Goal: Task Accomplishment & Management: Manage account settings

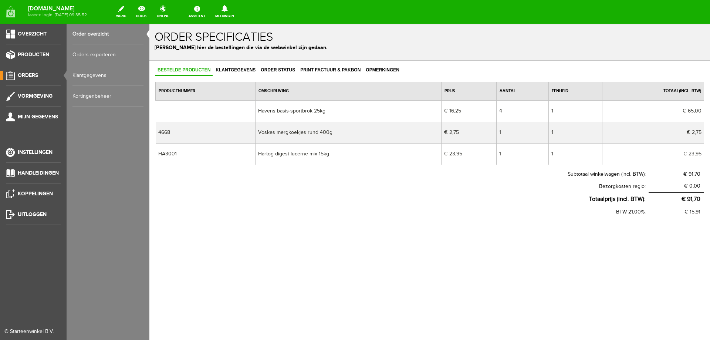
click at [31, 77] on span "Orders" at bounding box center [28, 75] width 20 height 6
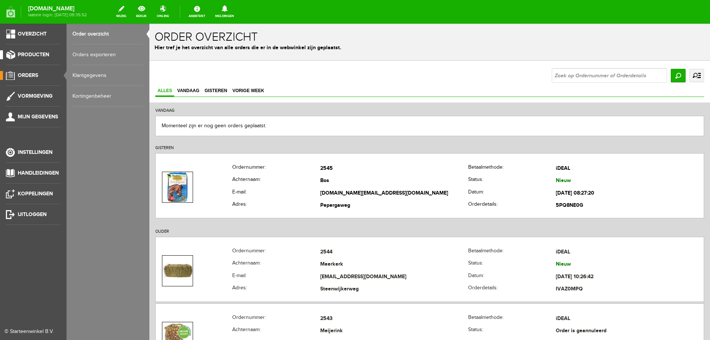
click at [38, 54] on span "Producten" at bounding box center [33, 54] width 31 height 6
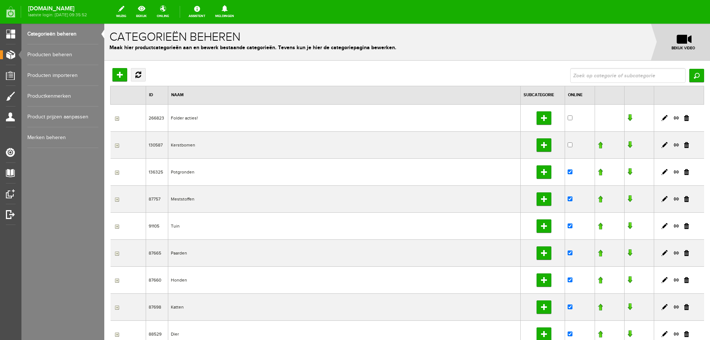
click at [54, 58] on link "Producten beheren" at bounding box center [62, 54] width 71 height 21
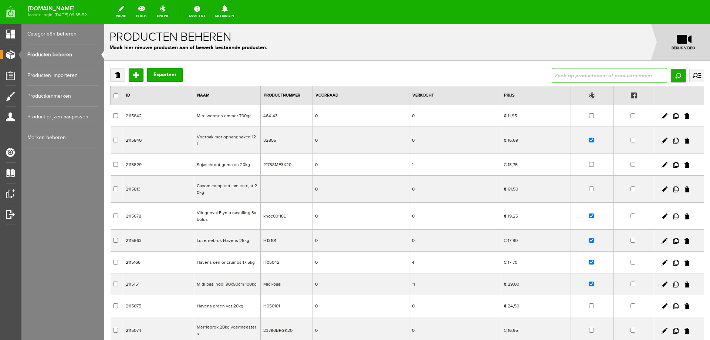
click at [557, 73] on input "text" at bounding box center [609, 75] width 115 height 15
type input "[PERSON_NAME]"
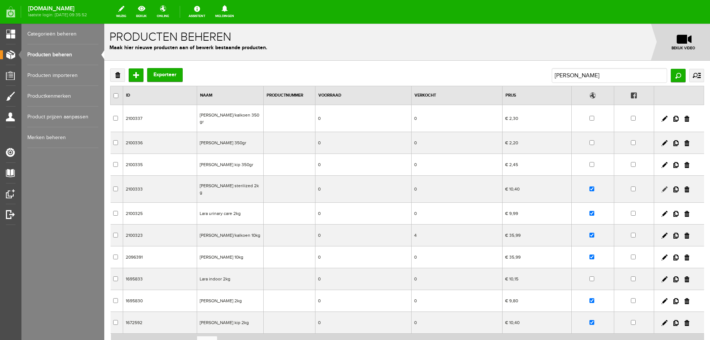
click at [662, 186] on link at bounding box center [665, 189] width 6 height 6
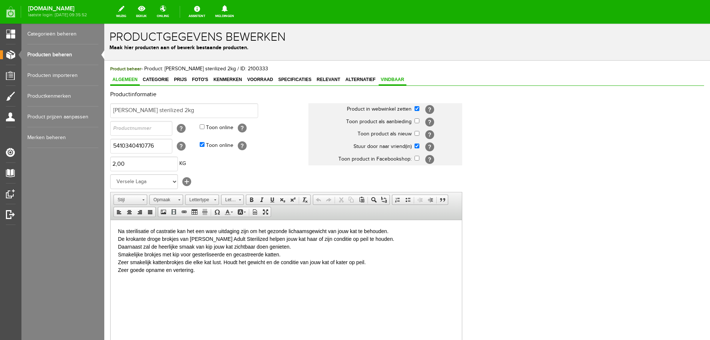
click at [393, 81] on span "Vindbaar" at bounding box center [393, 79] width 28 height 5
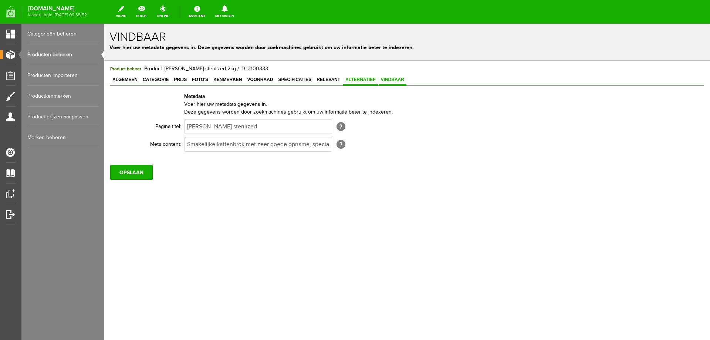
click at [364, 81] on span "Alternatief" at bounding box center [360, 79] width 35 height 5
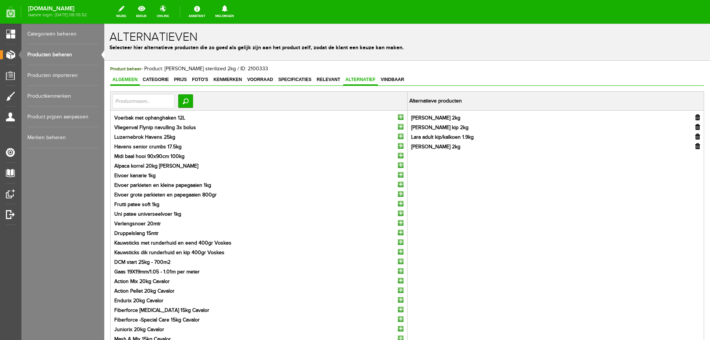
click at [124, 81] on span "Algemeen" at bounding box center [125, 79] width 30 height 5
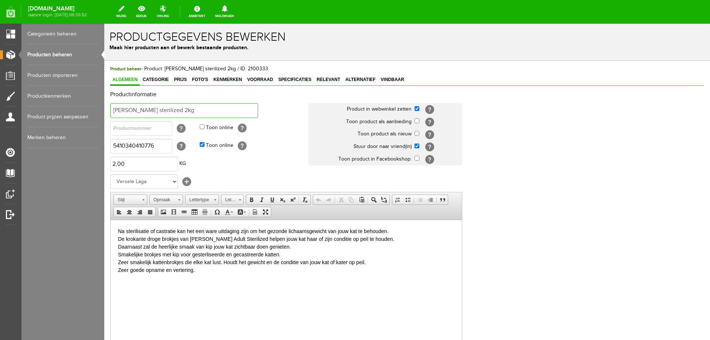
click at [151, 111] on input "[PERSON_NAME] sterilized 2kg" at bounding box center [184, 110] width 148 height 15
type input "[PERSON_NAME] sterilized 1.9kg"
click at [136, 149] on input "5410340410776" at bounding box center [141, 146] width 62 height 15
click at [136, 148] on input "5410340410776" at bounding box center [141, 146] width 62 height 15
type input "5410340411599"
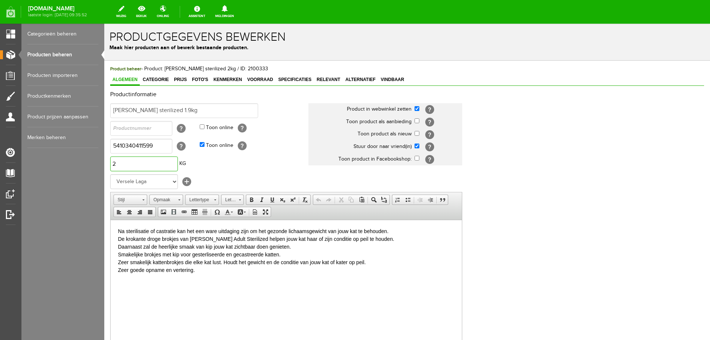
click at [125, 164] on input "2" at bounding box center [144, 164] width 68 height 15
type input "2,00"
click at [139, 281] on html "Na sterilisatie of castratie kan het een ware uitdaging zijn om het gezonde lic…" at bounding box center [287, 250] width 352 height 61
click at [179, 79] on span "Prijs" at bounding box center [180, 79] width 17 height 5
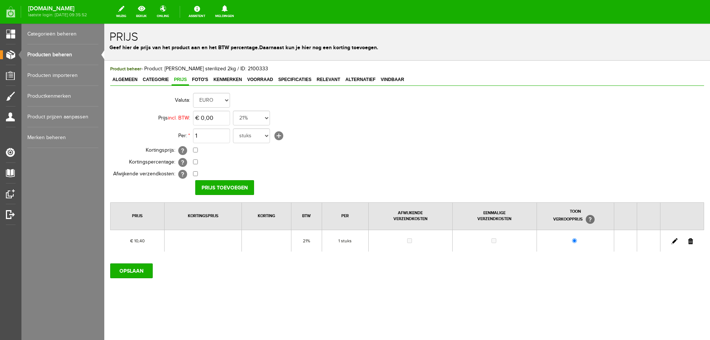
click at [675, 241] on link at bounding box center [675, 241] width 6 height 6
type input "€ 9,95"
click at [226, 188] on input "[PERSON_NAME]" at bounding box center [222, 187] width 54 height 15
click at [121, 269] on input "OPSLAAN" at bounding box center [131, 270] width 43 height 15
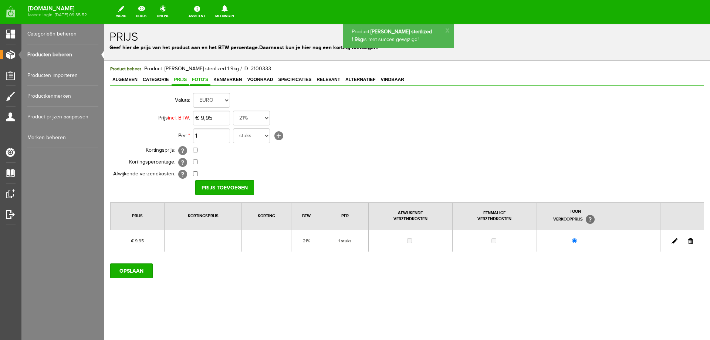
click at [198, 80] on span "Foto's" at bounding box center [200, 79] width 21 height 5
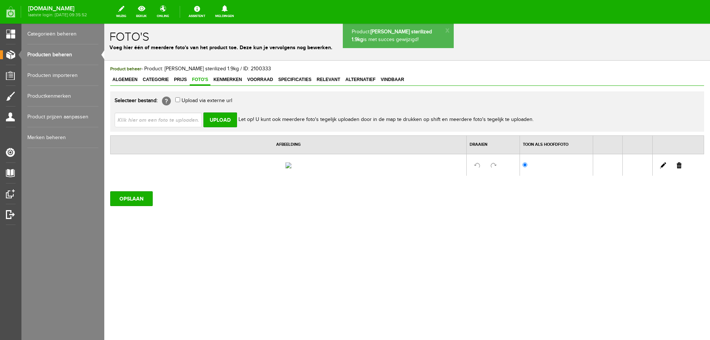
click at [178, 122] on input "file" at bounding box center [161, 119] width 93 height 14
type input "C:\fakepath\441159.jpg"
type input "441159.jpg"
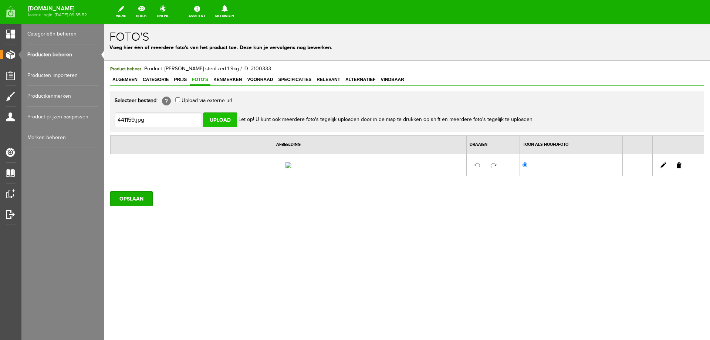
click at [218, 121] on input "Upload" at bounding box center [221, 119] width 34 height 15
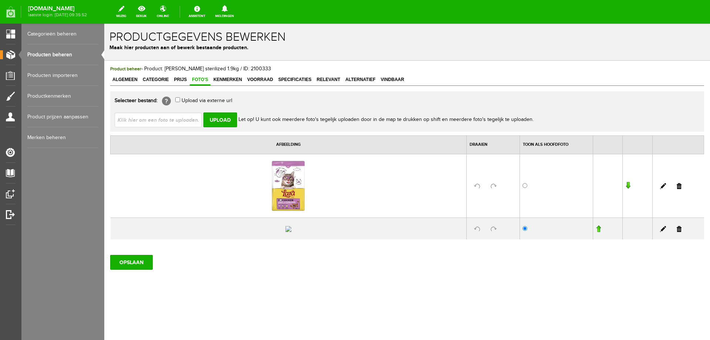
click at [677, 232] on link at bounding box center [679, 229] width 5 height 6
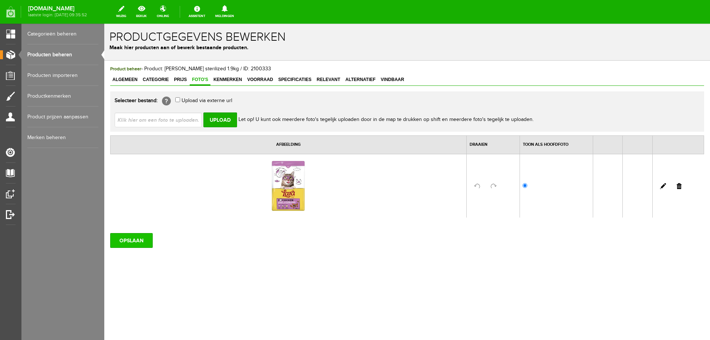
click at [121, 239] on input "OPSLAAN" at bounding box center [131, 240] width 43 height 15
click at [289, 195] on img at bounding box center [289, 186] width 42 height 50
click at [139, 242] on input "OPSLAAN" at bounding box center [131, 240] width 43 height 15
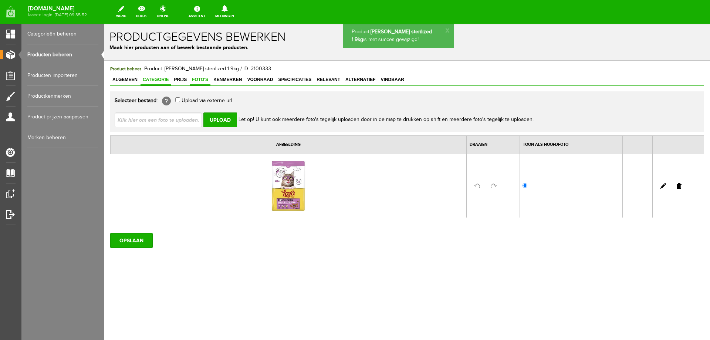
click at [153, 81] on span "Categorie" at bounding box center [156, 79] width 30 height 5
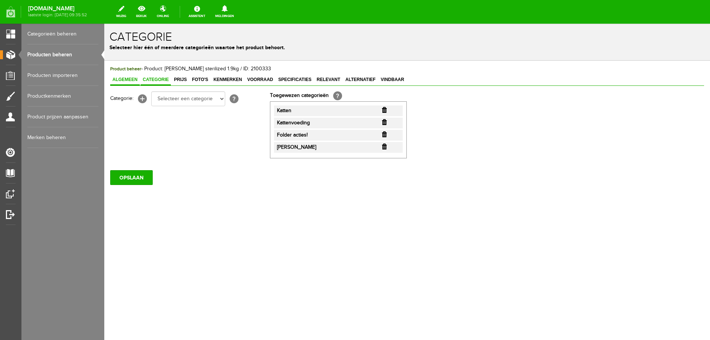
click at [125, 83] on link "Algemeen" at bounding box center [125, 80] width 30 height 11
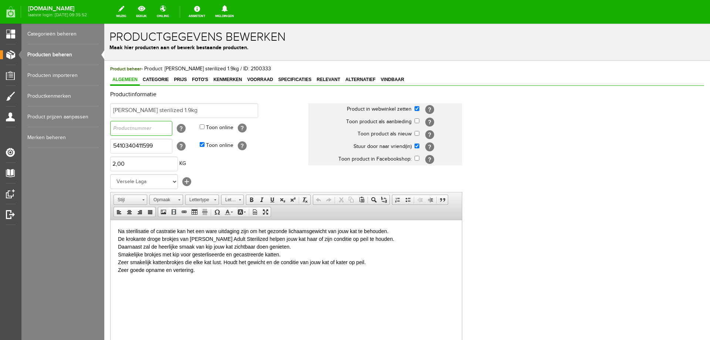
click at [131, 128] on input "text" at bounding box center [141, 128] width 62 height 15
type input "441159"
click at [160, 281] on html "Na sterilisatie of castratie kan het een ware uitdaging zijn om het gezonde lic…" at bounding box center [287, 250] width 352 height 61
click at [126, 110] on input "[PERSON_NAME] sterilized 1.9kg" at bounding box center [184, 110] width 148 height 15
type input "Lara light & sterilized 1.9kg"
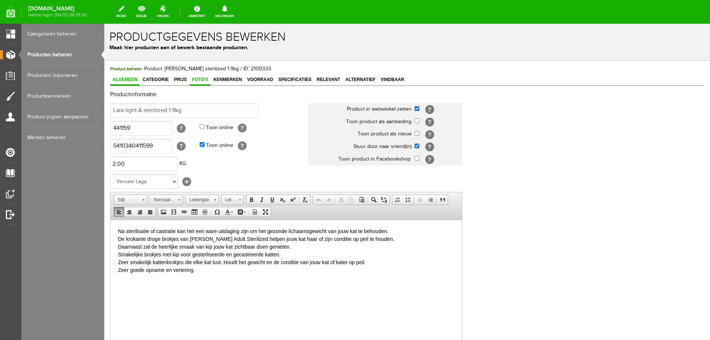
click at [200, 81] on span "Foto's" at bounding box center [200, 79] width 21 height 5
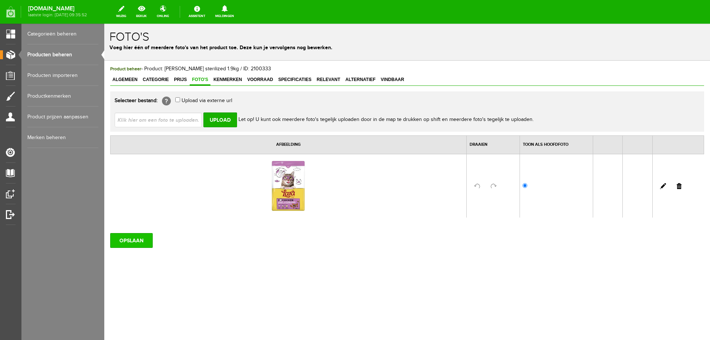
click at [127, 241] on input "OPSLAAN" at bounding box center [131, 240] width 43 height 15
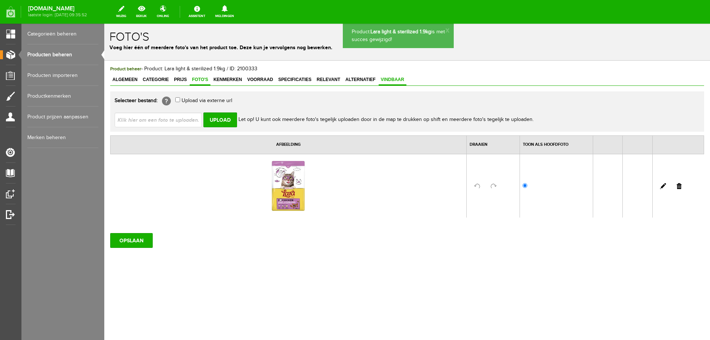
click at [389, 81] on span "Vindbaar" at bounding box center [393, 79] width 28 height 5
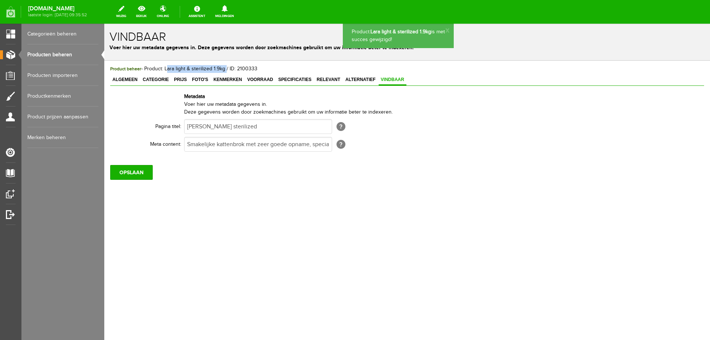
drag, startPoint x: 165, startPoint y: 67, endPoint x: 224, endPoint y: 64, distance: 59.3
click at [224, 64] on div "Product beheer - Product: Lara light & sterilized 1.9kg / ID: 2100333 Algemeen …" at bounding box center [407, 148] width 606 height 174
copy span "Lara light & sterilized 1.9kg"
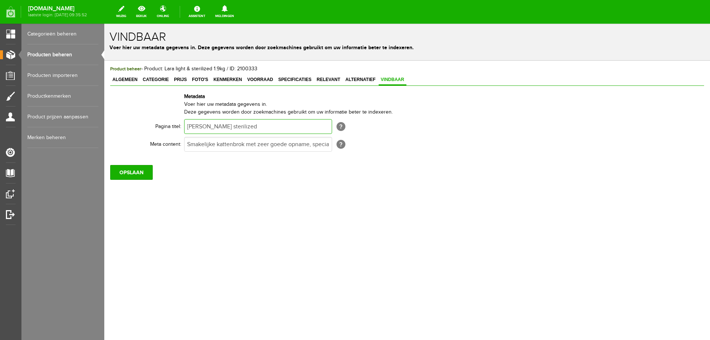
click at [258, 128] on input "[PERSON_NAME] sterilized" at bounding box center [258, 126] width 148 height 15
paste input "light & sterilized 1.9kg"
type input "Lara light & sterilized 1.9kg"
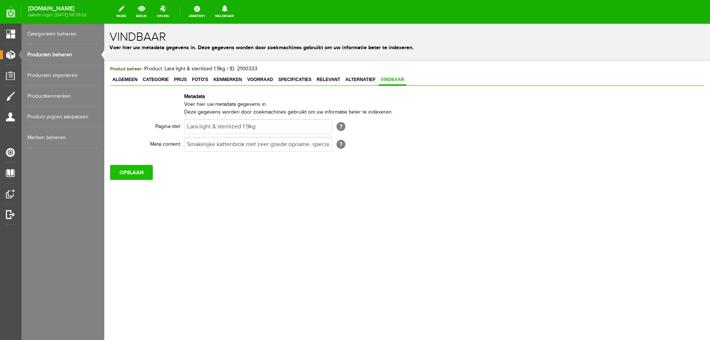
click at [142, 171] on input "OPSLAAN" at bounding box center [131, 172] width 43 height 15
click at [65, 56] on link "Producten beheren" at bounding box center [62, 54] width 71 height 21
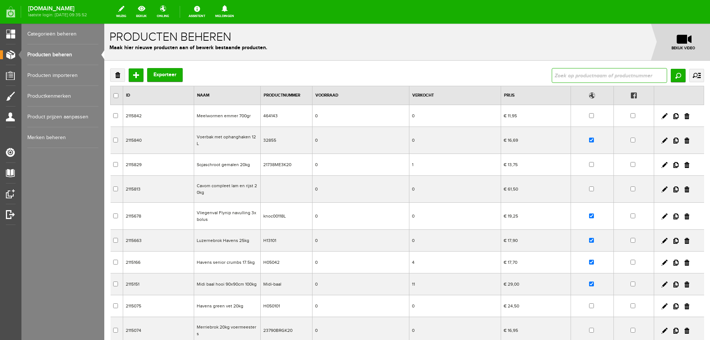
click at [559, 71] on input "text" at bounding box center [609, 75] width 115 height 15
type input "urina"
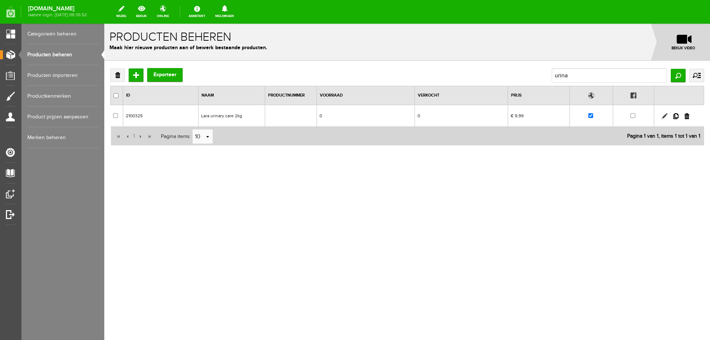
click at [666, 115] on link at bounding box center [665, 116] width 6 height 6
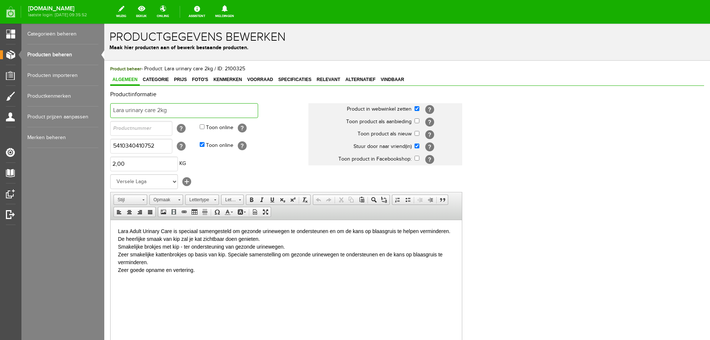
click at [160, 111] on input "Lara urinary care 2kg" at bounding box center [184, 110] width 148 height 15
type input "Lara urinary care 1.9kg"
click at [148, 149] on input "5410340410752" at bounding box center [141, 146] width 62 height 15
type input "5410340411575"
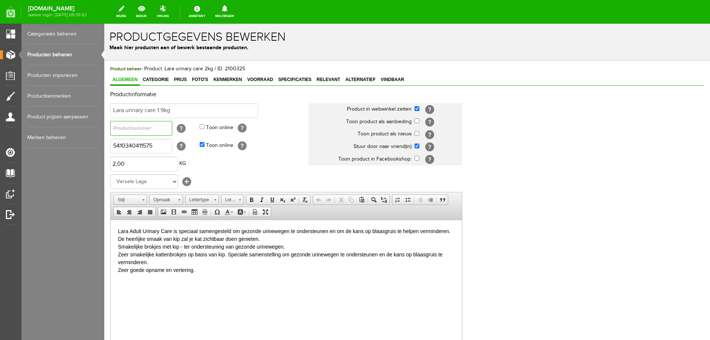
click at [139, 131] on input "text" at bounding box center [141, 128] width 62 height 15
type input "441157"
click at [179, 81] on span "Prijs" at bounding box center [180, 79] width 17 height 5
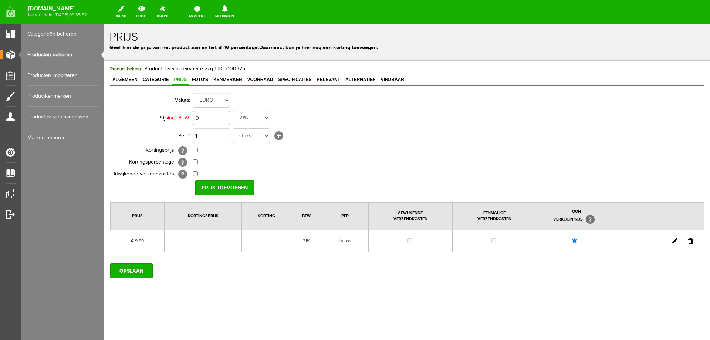
click at [200, 116] on input "0" at bounding box center [211, 118] width 37 height 15
type input "€ 9,95"
click at [219, 188] on input "Prijs toevoegen" at bounding box center [224, 187] width 59 height 15
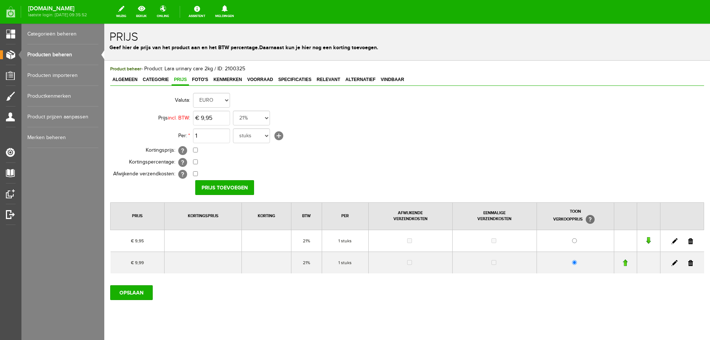
click at [688, 263] on td at bounding box center [682, 263] width 44 height 22
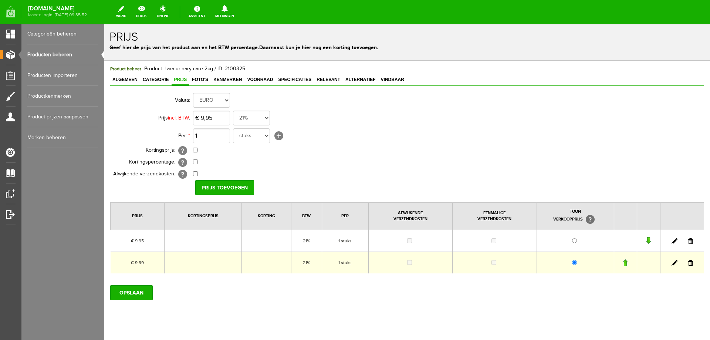
click at [689, 264] on link at bounding box center [691, 263] width 5 height 6
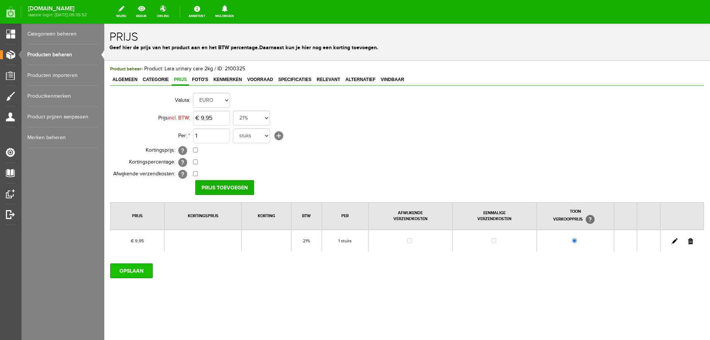
click at [137, 269] on input "OPSLAAN" at bounding box center [131, 270] width 43 height 15
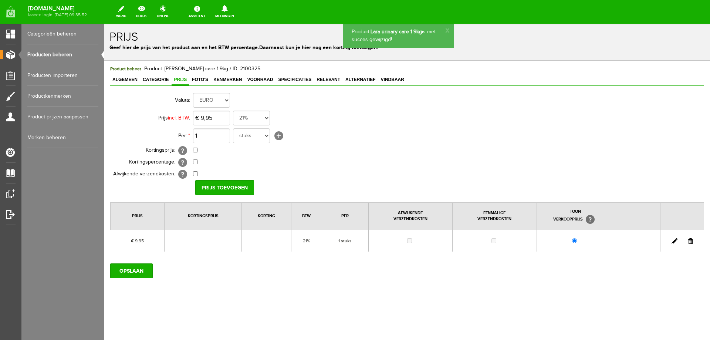
click at [201, 82] on span "Foto's" at bounding box center [200, 79] width 21 height 5
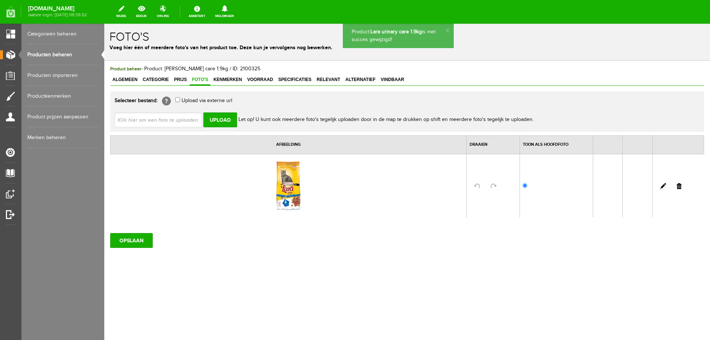
click at [171, 120] on input "file" at bounding box center [161, 119] width 93 height 14
type input "C:\fakepath\441157.jpg"
type input "441157.jpg"
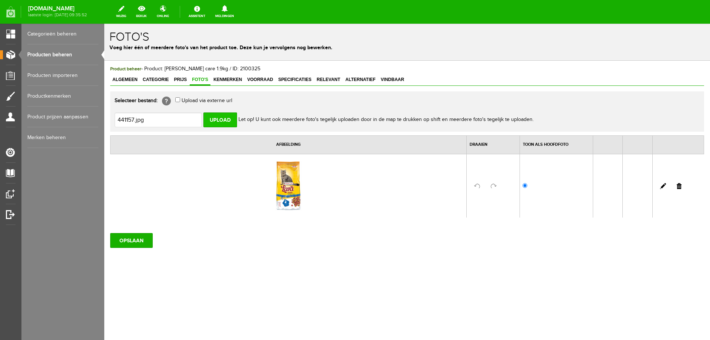
click at [225, 119] on input "Upload" at bounding box center [221, 119] width 34 height 15
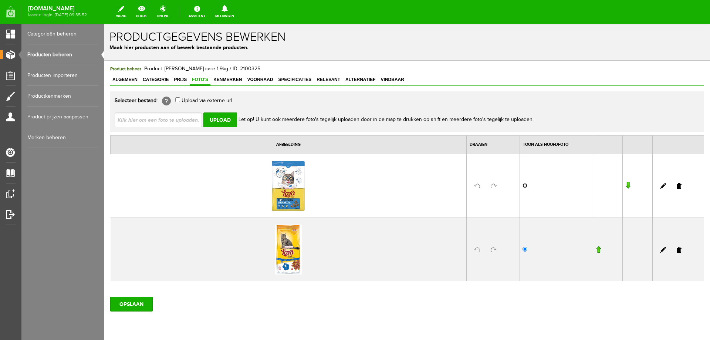
click at [523, 185] on input "radio" at bounding box center [525, 185] width 5 height 5
radio input "true"
click at [677, 250] on link at bounding box center [679, 250] width 5 height 6
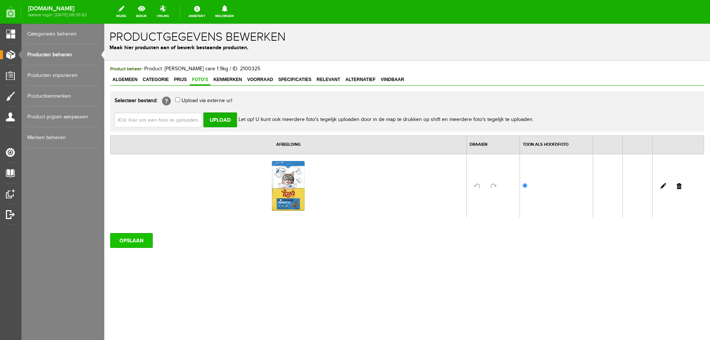
click at [141, 241] on input "OPSLAAN" at bounding box center [131, 240] width 43 height 15
drag, startPoint x: 164, startPoint y: 67, endPoint x: 215, endPoint y: 71, distance: 50.8
click at [215, 71] on span "Product beheer - Product: Lara urinary care 1.9kg / ID: 2100325" at bounding box center [185, 69] width 150 height 6
copy span "Lara urinary care 1.9kg"
drag, startPoint x: 382, startPoint y: 80, endPoint x: 373, endPoint y: 80, distance: 9.3
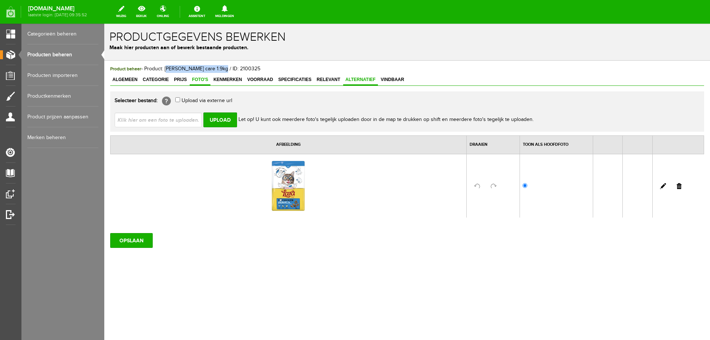
click at [382, 80] on span "Vindbaar" at bounding box center [393, 79] width 28 height 5
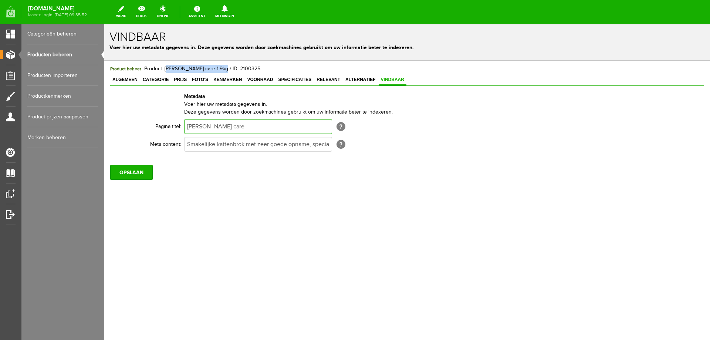
click at [258, 127] on input "[PERSON_NAME] care" at bounding box center [258, 126] width 148 height 15
paste input "1.9kg"
type input "Lara urinary care 1.9kg"
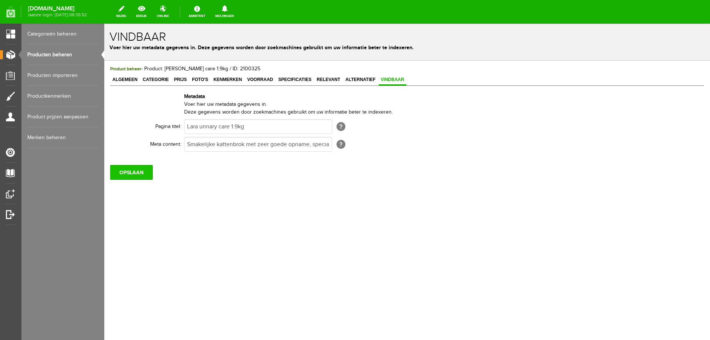
click at [135, 174] on input "OPSLAAN" at bounding box center [131, 172] width 43 height 15
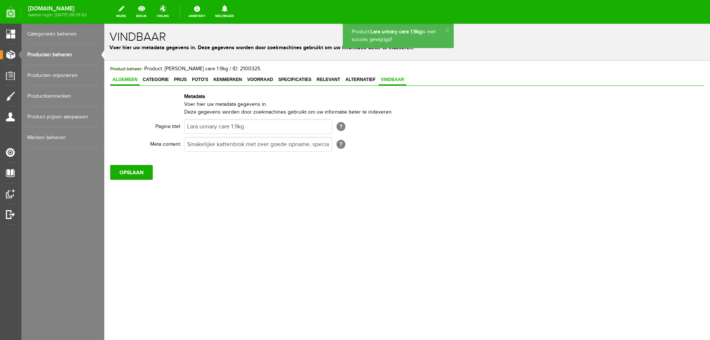
click at [127, 80] on span "Algemeen" at bounding box center [125, 79] width 30 height 5
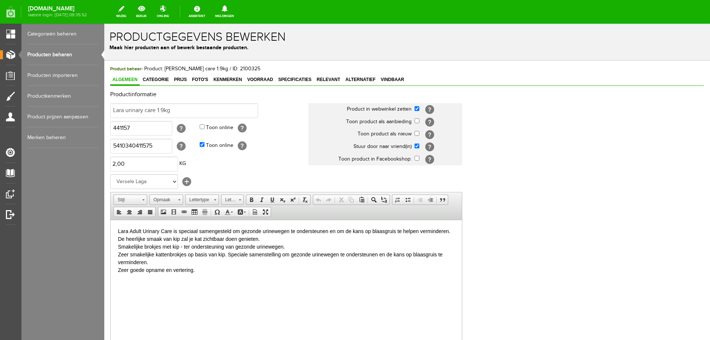
click at [88, 57] on link "Producten beheren" at bounding box center [62, 54] width 71 height 21
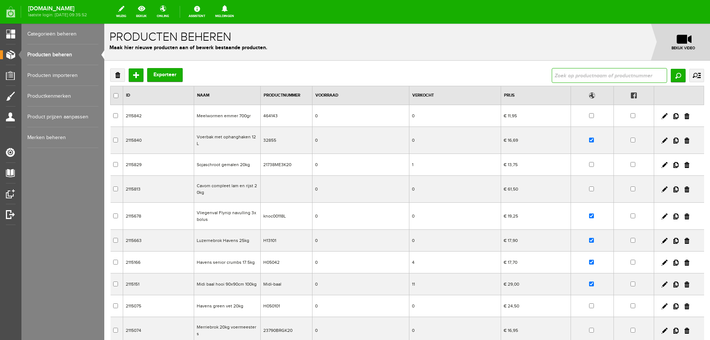
click at [559, 75] on input "text" at bounding box center [609, 75] width 115 height 15
type input "[PERSON_NAME]"
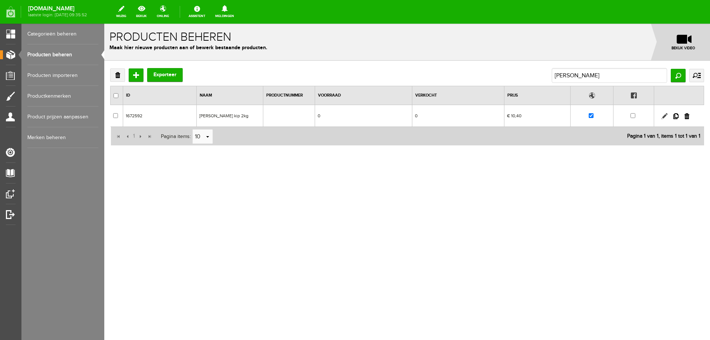
click at [665, 118] on link at bounding box center [665, 116] width 6 height 6
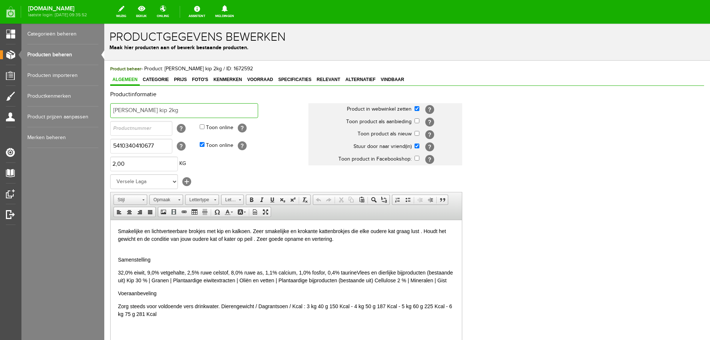
click at [155, 113] on input "[PERSON_NAME] kip 2kg" at bounding box center [184, 110] width 148 height 15
type input "[PERSON_NAME] kip 1.9kg"
click at [145, 148] on input "5410340410677" at bounding box center [141, 146] width 62 height 15
type input "5410340411544"
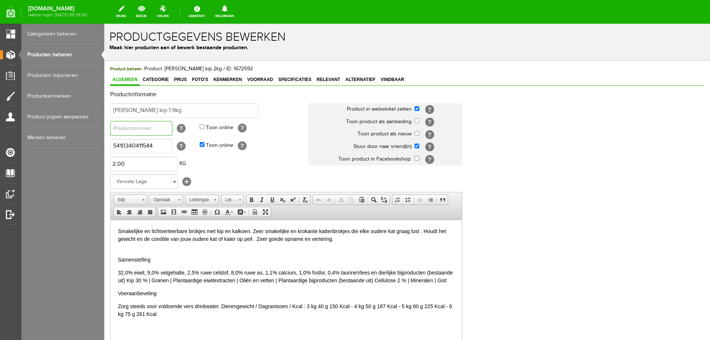
click at [134, 128] on input "text" at bounding box center [141, 128] width 62 height 15
type input "441154"
click at [175, 253] on div "Smakelijke en lichtverteerbare brokjes met kip en kalkoen. Zeer smakelijke en k…" at bounding box center [286, 272] width 337 height 91
click at [176, 80] on span "Prijs" at bounding box center [180, 79] width 17 height 5
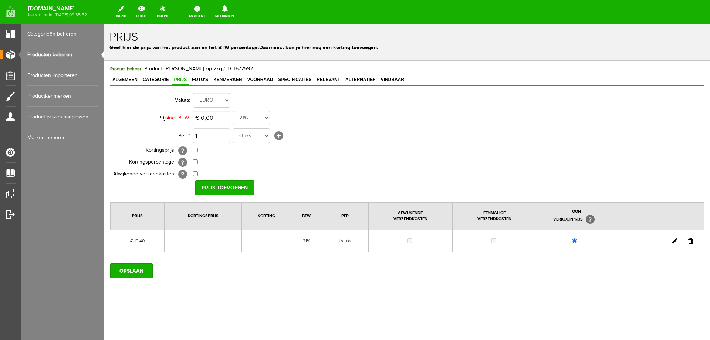
click at [674, 243] on link at bounding box center [675, 241] width 6 height 6
click at [226, 119] on input "10,4" at bounding box center [211, 118] width 37 height 15
type input "€ 9,95"
click at [205, 186] on input "[PERSON_NAME]" at bounding box center [222, 187] width 54 height 15
click at [142, 269] on input "OPSLAAN" at bounding box center [131, 270] width 43 height 15
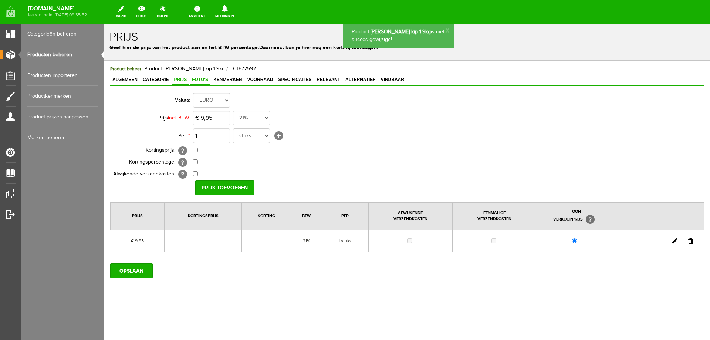
click at [201, 82] on span "Foto's" at bounding box center [200, 79] width 21 height 5
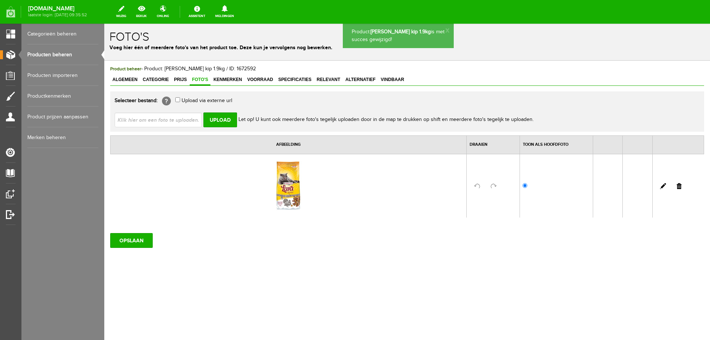
click at [157, 120] on input "file" at bounding box center [161, 119] width 93 height 14
type input "C:\fakepath\441154.jpg"
type input "441154.jpg"
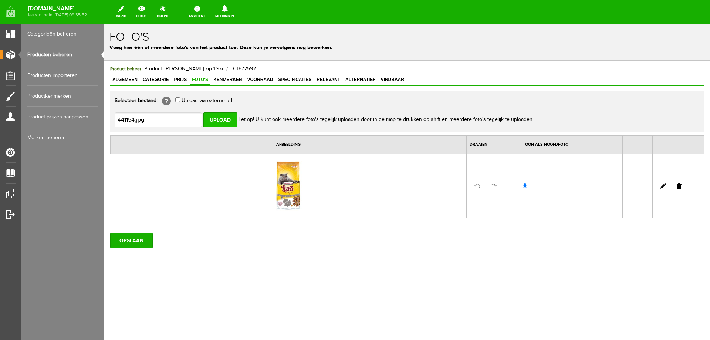
click at [226, 118] on input "Upload" at bounding box center [221, 119] width 34 height 15
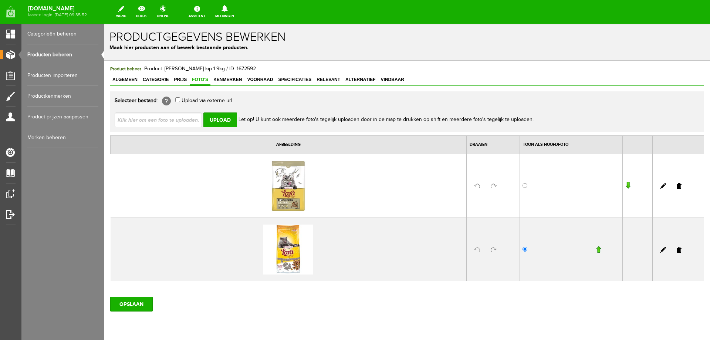
click at [677, 250] on link at bounding box center [679, 250] width 5 height 6
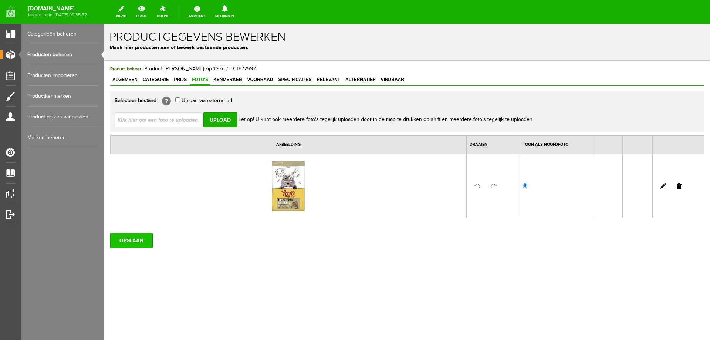
click at [141, 242] on input "OPSLAAN" at bounding box center [131, 240] width 43 height 15
drag, startPoint x: 165, startPoint y: 67, endPoint x: 212, endPoint y: 67, distance: 46.6
click at [212, 67] on span "Product beheer - Product: [PERSON_NAME] kip 1.9kg / ID: 1672592" at bounding box center [183, 69] width 146 height 6
copy span "[PERSON_NAME] kip 1.9kg"
click at [397, 80] on span "Vindbaar" at bounding box center [393, 79] width 28 height 5
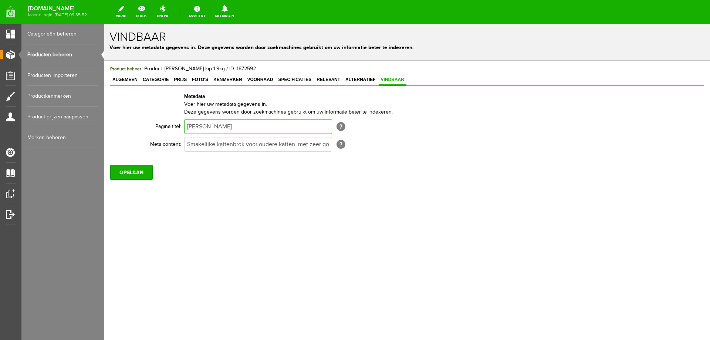
click at [241, 127] on input "[PERSON_NAME]" at bounding box center [258, 126] width 148 height 15
paste input "kip 1.9kg"
type input "[PERSON_NAME] kip 1.9kg"
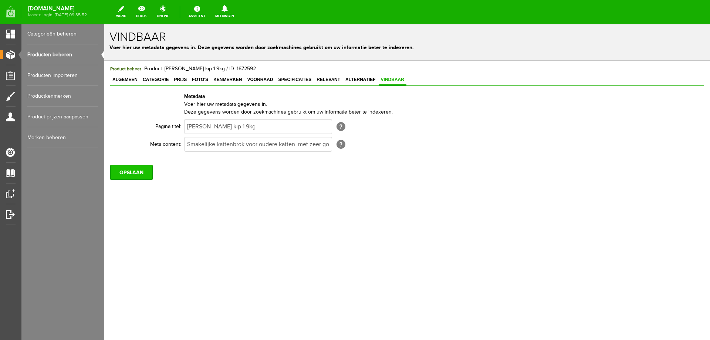
click at [132, 174] on input "OPSLAAN" at bounding box center [131, 172] width 43 height 15
click at [59, 53] on link "Producten beheren" at bounding box center [62, 54] width 71 height 21
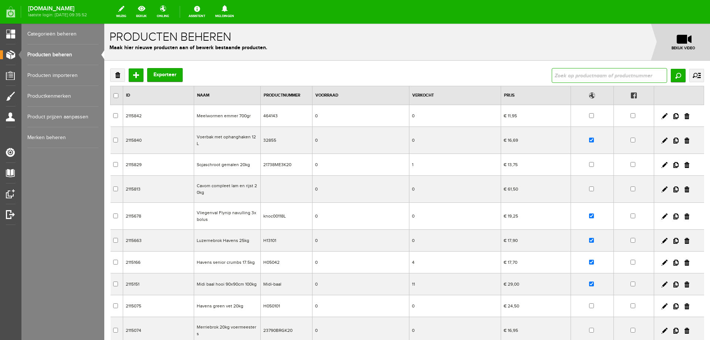
click at [559, 77] on input "text" at bounding box center [609, 75] width 115 height 15
type input "zalm"
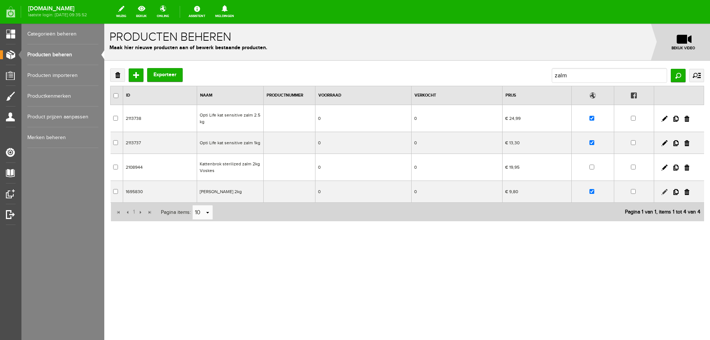
click at [663, 192] on link at bounding box center [665, 192] width 6 height 6
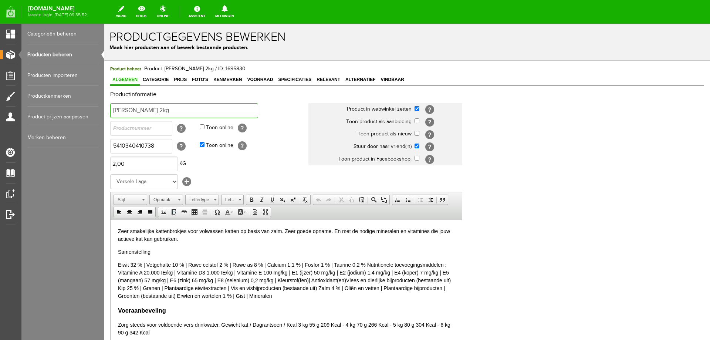
click at [142, 109] on input "[PERSON_NAME] 2kg" at bounding box center [184, 110] width 148 height 15
type input "[PERSON_NAME] 1.9kg"
click at [141, 145] on input "5410340410738" at bounding box center [141, 146] width 62 height 15
type input "5410340411568"
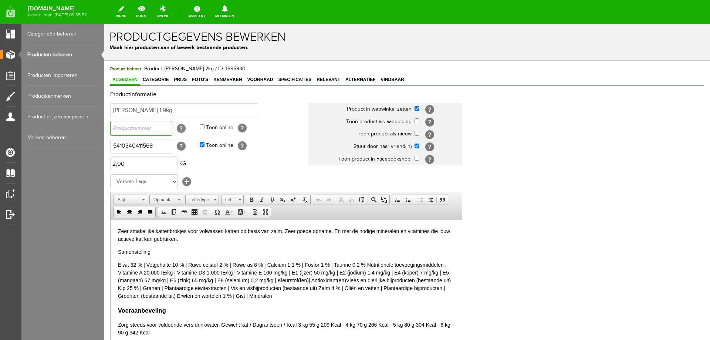
click at [144, 134] on input "text" at bounding box center [141, 128] width 62 height 15
type input "441156"
click at [196, 248] on p "Samenstelling" at bounding box center [286, 252] width 337 height 8
click at [184, 81] on span "Prijs" at bounding box center [180, 79] width 17 height 5
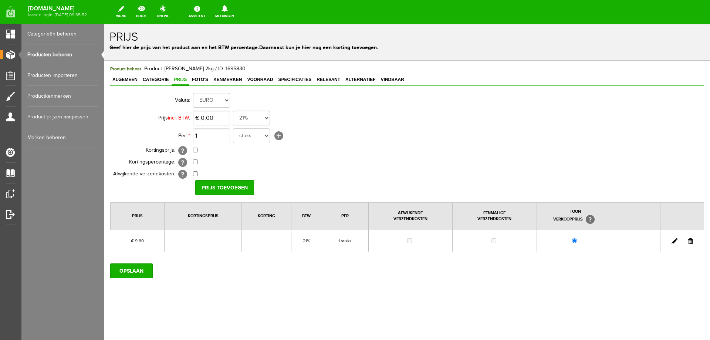
click at [675, 242] on link at bounding box center [675, 241] width 6 height 6
type input "€ 9,50"
click at [223, 188] on input "[PERSON_NAME]" at bounding box center [222, 187] width 54 height 15
click at [119, 269] on input "OPSLAAN" at bounding box center [131, 270] width 43 height 15
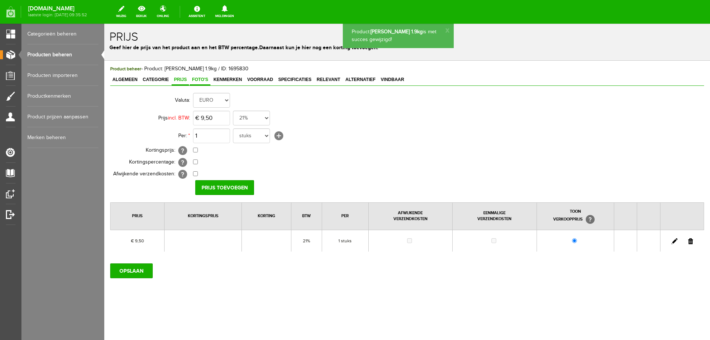
click at [199, 80] on span "Foto's" at bounding box center [200, 79] width 21 height 5
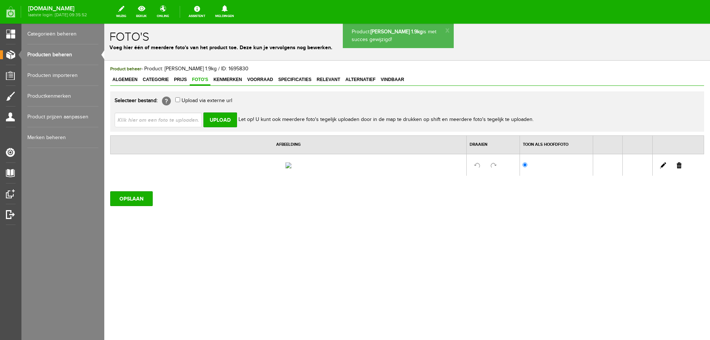
click at [179, 118] on input "file" at bounding box center [161, 119] width 93 height 14
type input "C:\fakepath\441156.jpg"
type input "441156.jpg"
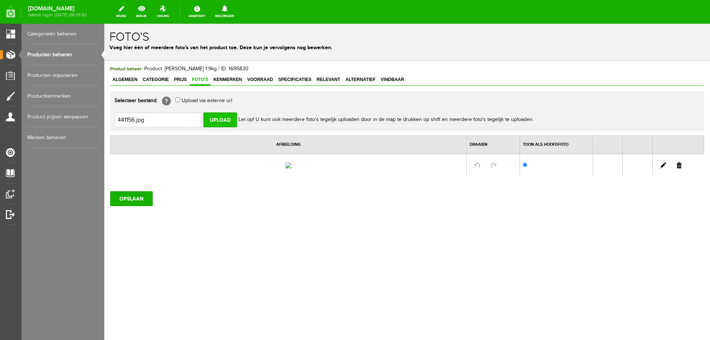
click at [232, 120] on input "Upload" at bounding box center [221, 119] width 34 height 15
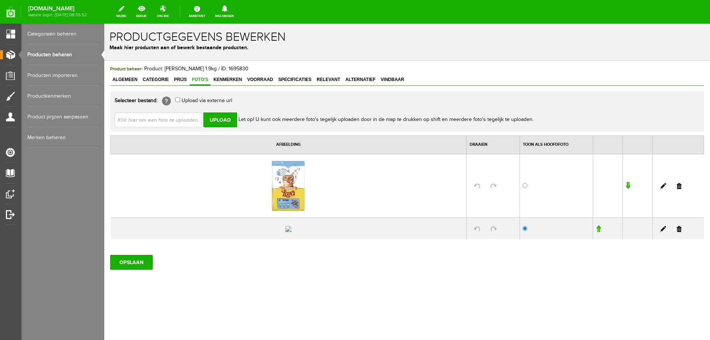
click at [677, 232] on link at bounding box center [679, 229] width 5 height 6
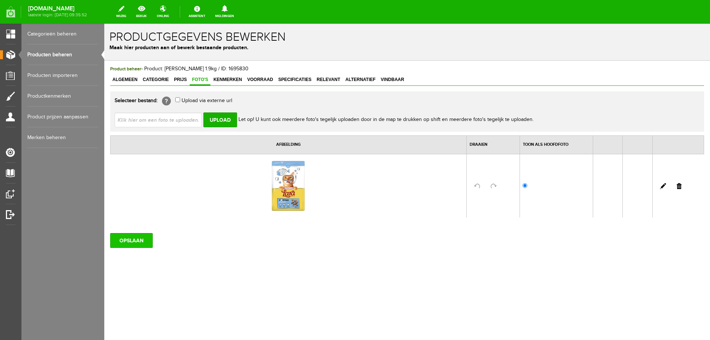
click at [148, 242] on input "OPSLAAN" at bounding box center [131, 240] width 43 height 15
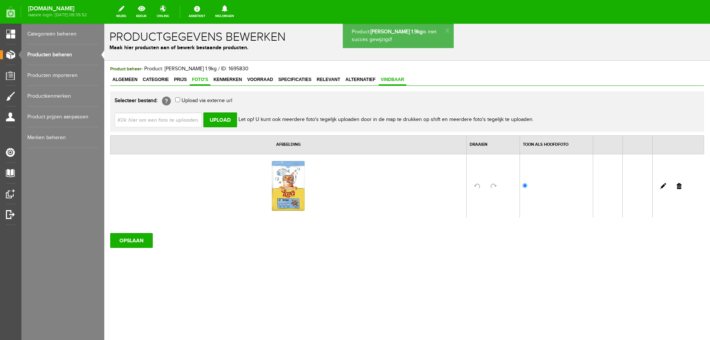
click at [386, 79] on span "Vindbaar" at bounding box center [393, 79] width 28 height 5
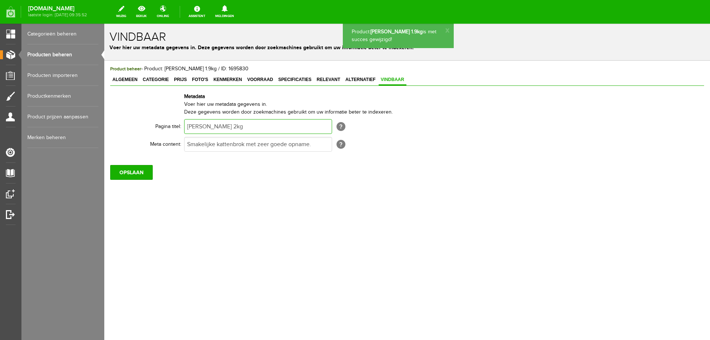
click at [216, 125] on input "[PERSON_NAME] 2kg" at bounding box center [258, 126] width 148 height 15
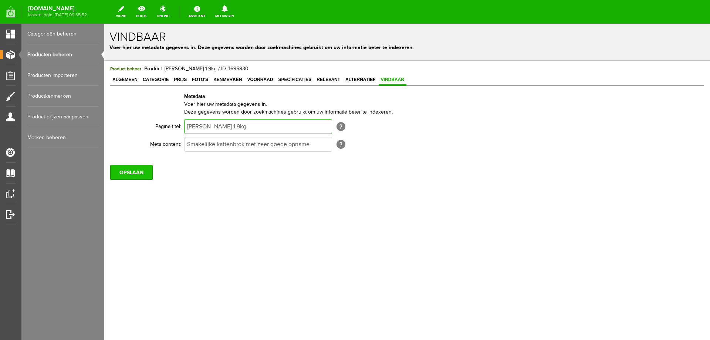
type input "[PERSON_NAME] 1.9kg"
click at [143, 172] on input "OPSLAAN" at bounding box center [131, 172] width 43 height 15
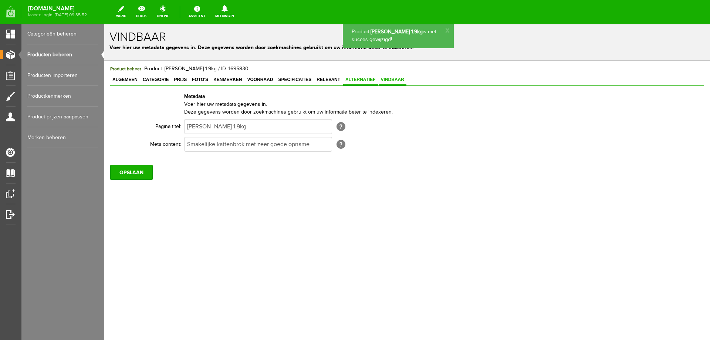
click at [354, 81] on span "Alternatief" at bounding box center [360, 79] width 35 height 5
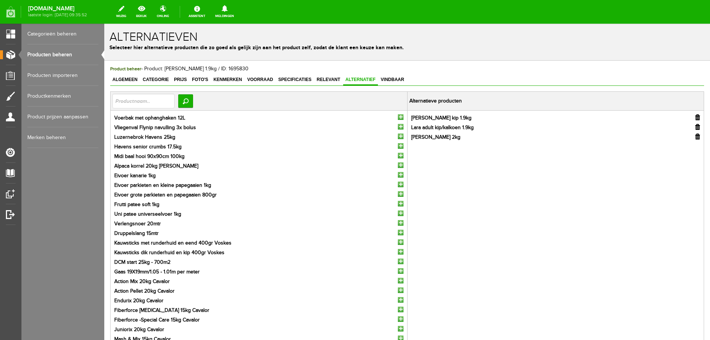
click at [61, 57] on link "Producten beheren" at bounding box center [62, 54] width 71 height 21
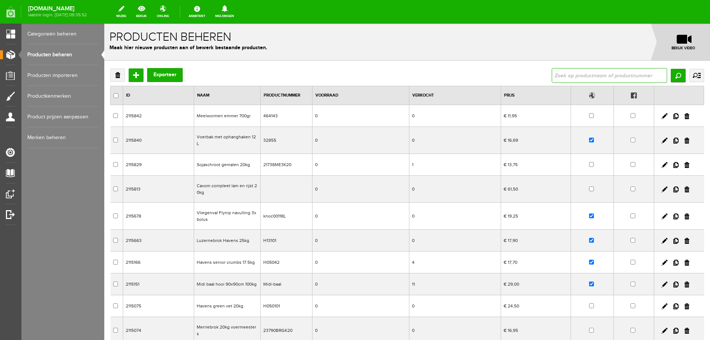
click at [578, 77] on input "text" at bounding box center [609, 75] width 115 height 15
type input "rund"
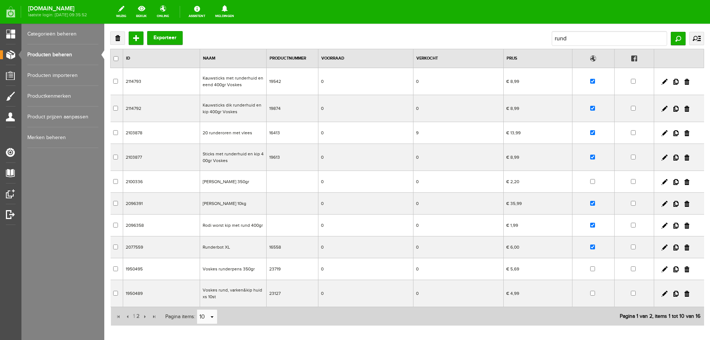
scroll to position [74, 0]
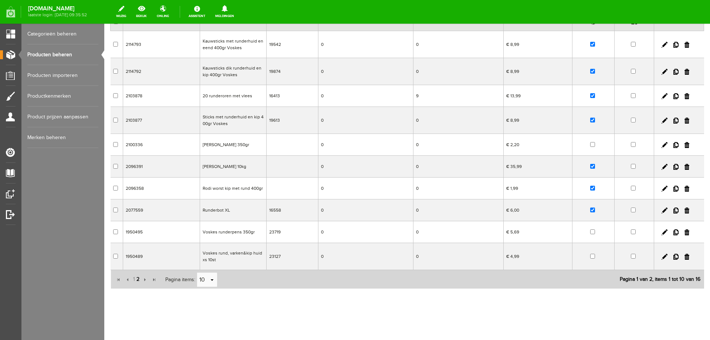
click at [138, 279] on span "2" at bounding box center [138, 279] width 4 height 15
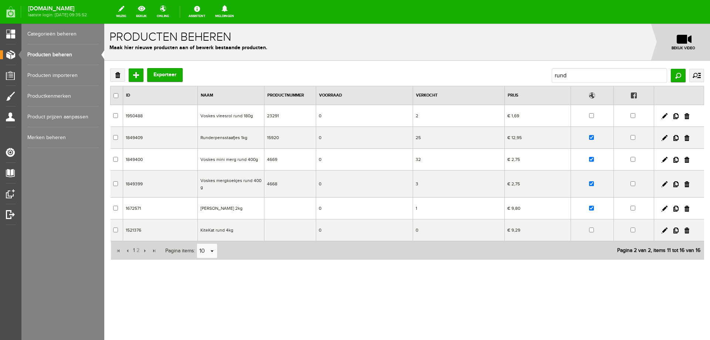
scroll to position [0, 0]
click at [224, 209] on td "[PERSON_NAME] 2kg" at bounding box center [231, 209] width 67 height 22
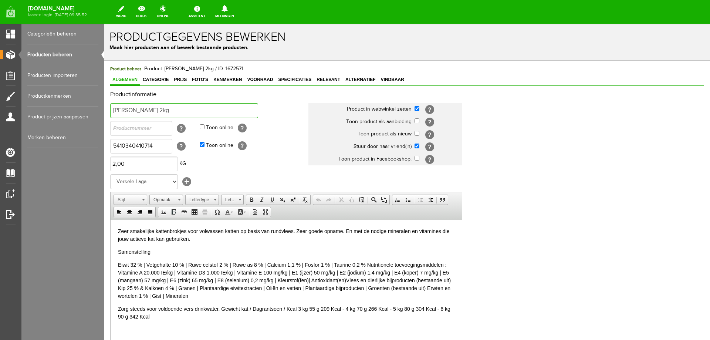
click at [142, 112] on input "[PERSON_NAME] 2kg" at bounding box center [184, 110] width 148 height 15
type input "[PERSON_NAME] 1.9kg"
click at [151, 147] on input "5410340410714" at bounding box center [141, 146] width 62 height 15
type input "5410340411513"
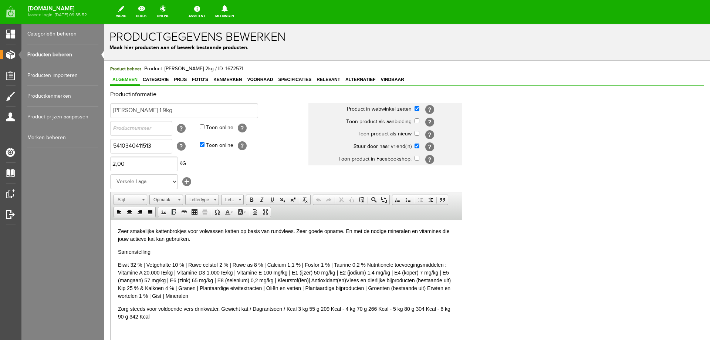
click at [169, 258] on body "Zeer smakelijke kattenbrokjes voor volwassen katten op basis van rundvlees. Zee…" at bounding box center [286, 273] width 337 height 93
click at [179, 78] on span "Prijs" at bounding box center [180, 79] width 17 height 5
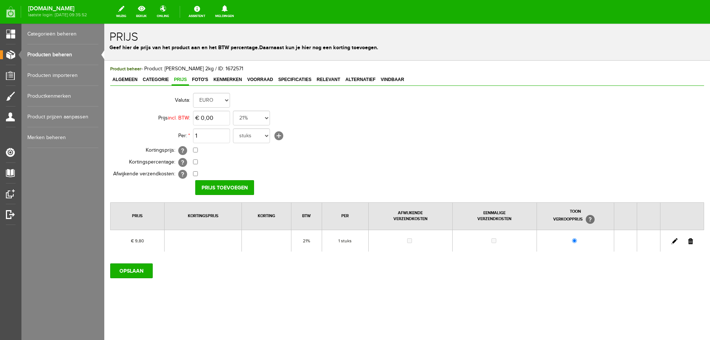
click at [674, 240] on link at bounding box center [675, 241] width 6 height 6
click at [221, 119] on input "9,8" at bounding box center [211, 118] width 37 height 15
type input "€ 9,50"
click at [228, 186] on input "[PERSON_NAME]" at bounding box center [222, 187] width 54 height 15
click at [134, 270] on input "OPSLAAN" at bounding box center [131, 270] width 43 height 15
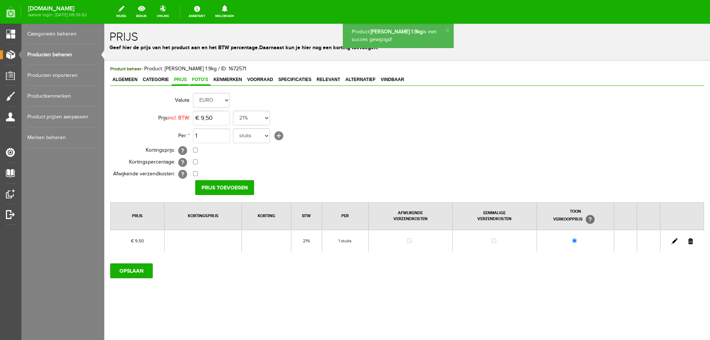
click at [198, 80] on span "Foto's" at bounding box center [200, 79] width 21 height 5
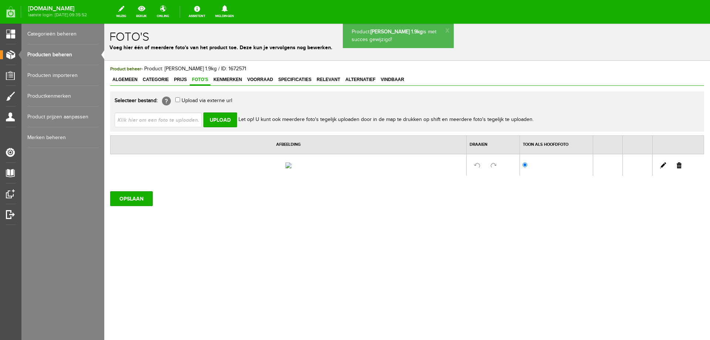
click at [167, 120] on input "file" at bounding box center [161, 119] width 93 height 14
type input "C:\fakepath\441151.jpg"
type input "441151.jpg"
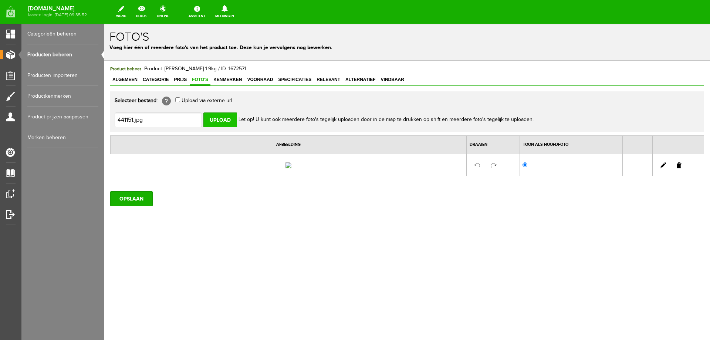
click at [224, 121] on input "Upload" at bounding box center [221, 119] width 34 height 15
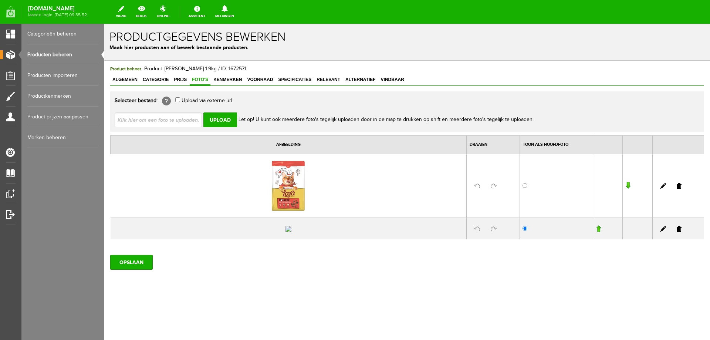
click at [677, 232] on link at bounding box center [679, 229] width 5 height 6
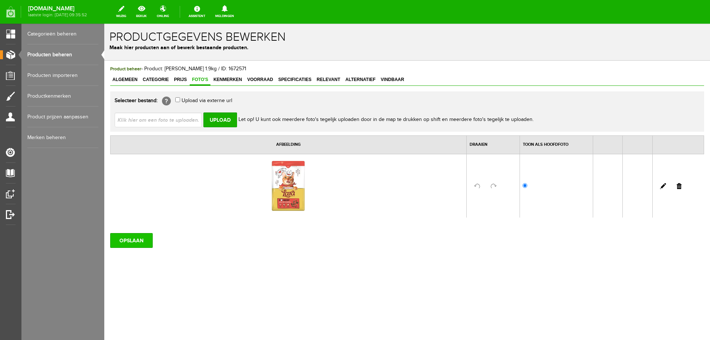
click at [125, 240] on input "OPSLAAN" at bounding box center [131, 240] width 43 height 15
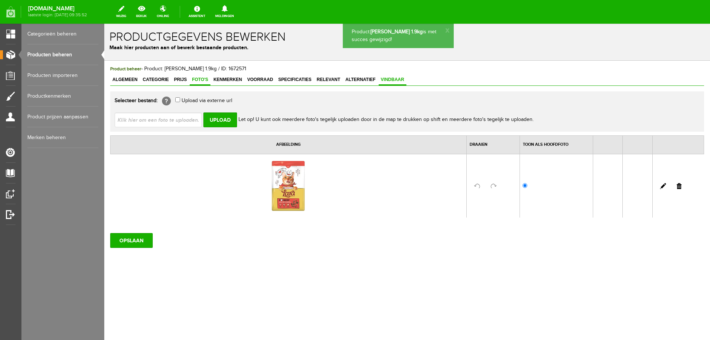
click at [386, 80] on span "Vindbaar" at bounding box center [393, 79] width 28 height 5
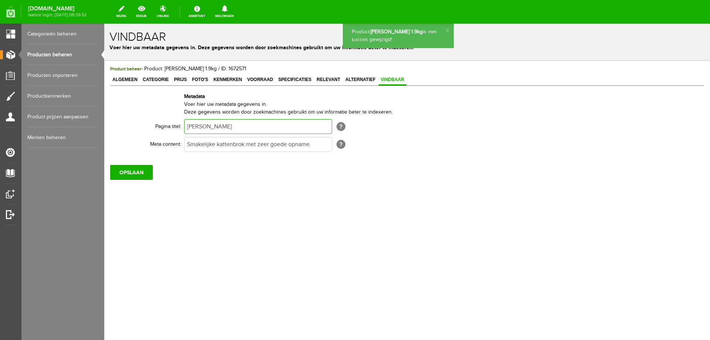
click at [219, 125] on input "[PERSON_NAME]" at bounding box center [258, 126] width 148 height 15
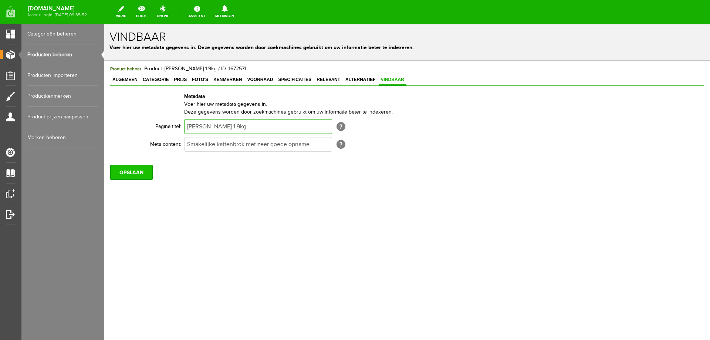
type input "[PERSON_NAME] 1.9kg"
click at [140, 172] on input "OPSLAAN" at bounding box center [131, 172] width 43 height 15
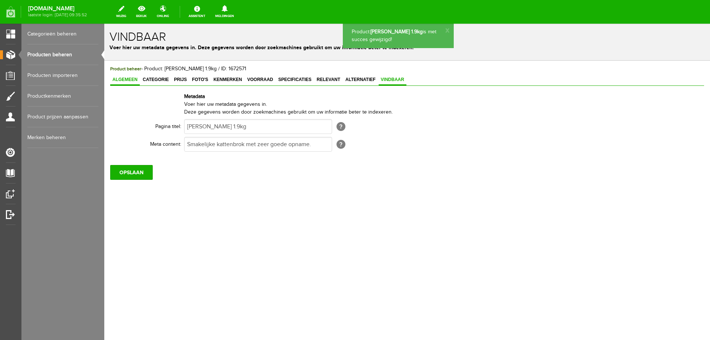
click at [129, 83] on link "Algemeen" at bounding box center [125, 80] width 30 height 11
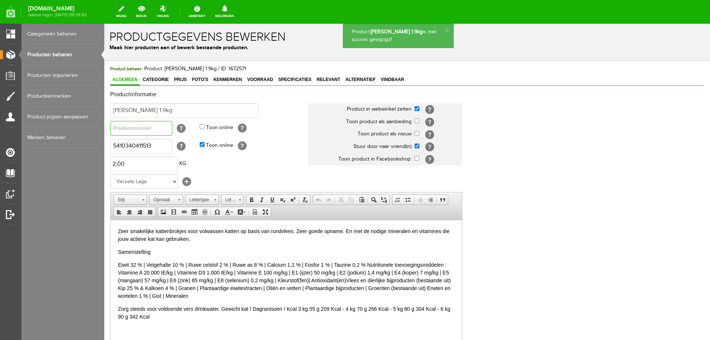
click at [138, 131] on input "text" at bounding box center [141, 128] width 62 height 15
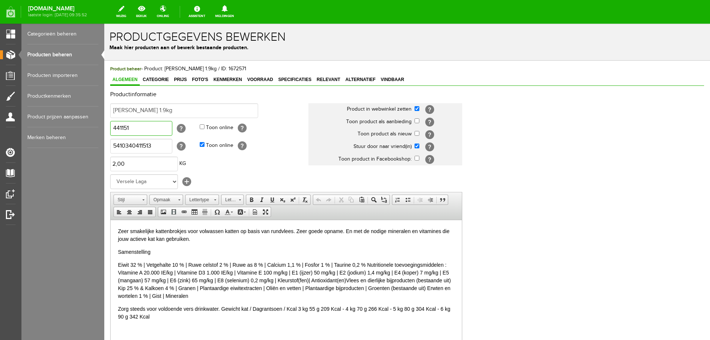
type input "441151"
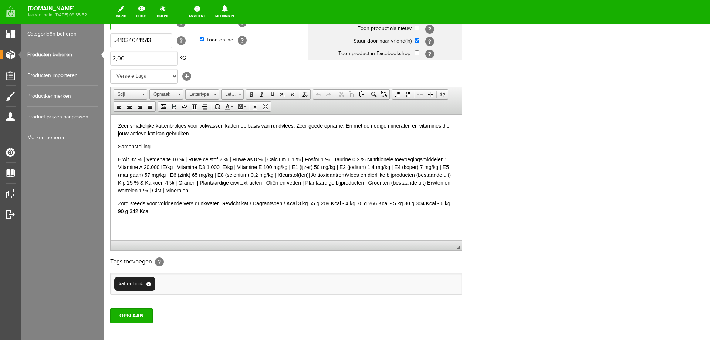
scroll to position [143, 0]
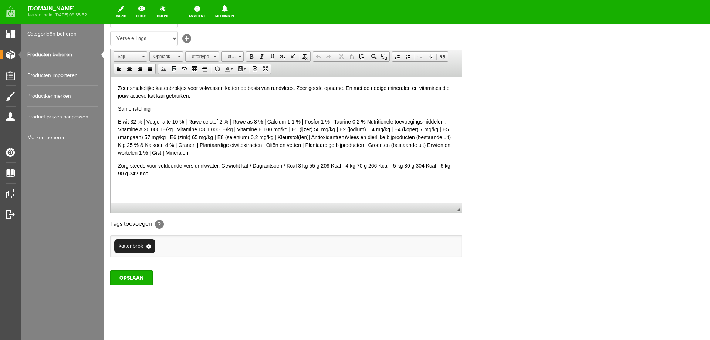
click at [128, 286] on div "Product beheer - Product: [PERSON_NAME] 1.9kg / ID: 1672571 Algemeen Categorie …" at bounding box center [407, 128] width 606 height 423
click at [131, 279] on input "OPSLAAN" at bounding box center [131, 277] width 43 height 15
